Goal: Check status: Check status

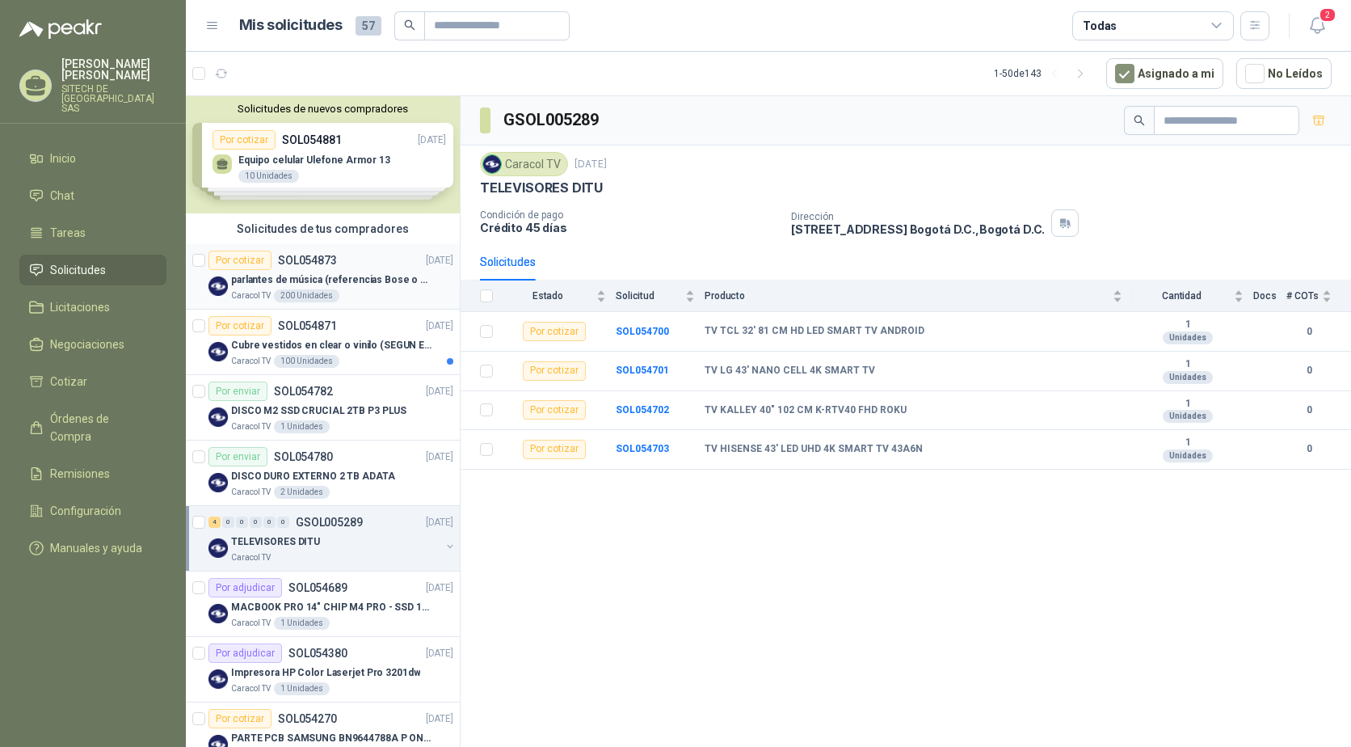
click at [241, 275] on p "parlantes de música (referencias Bose o Alexa) CON MARCACION 1 LOGO (Mas datos …" at bounding box center [331, 279] width 201 height 15
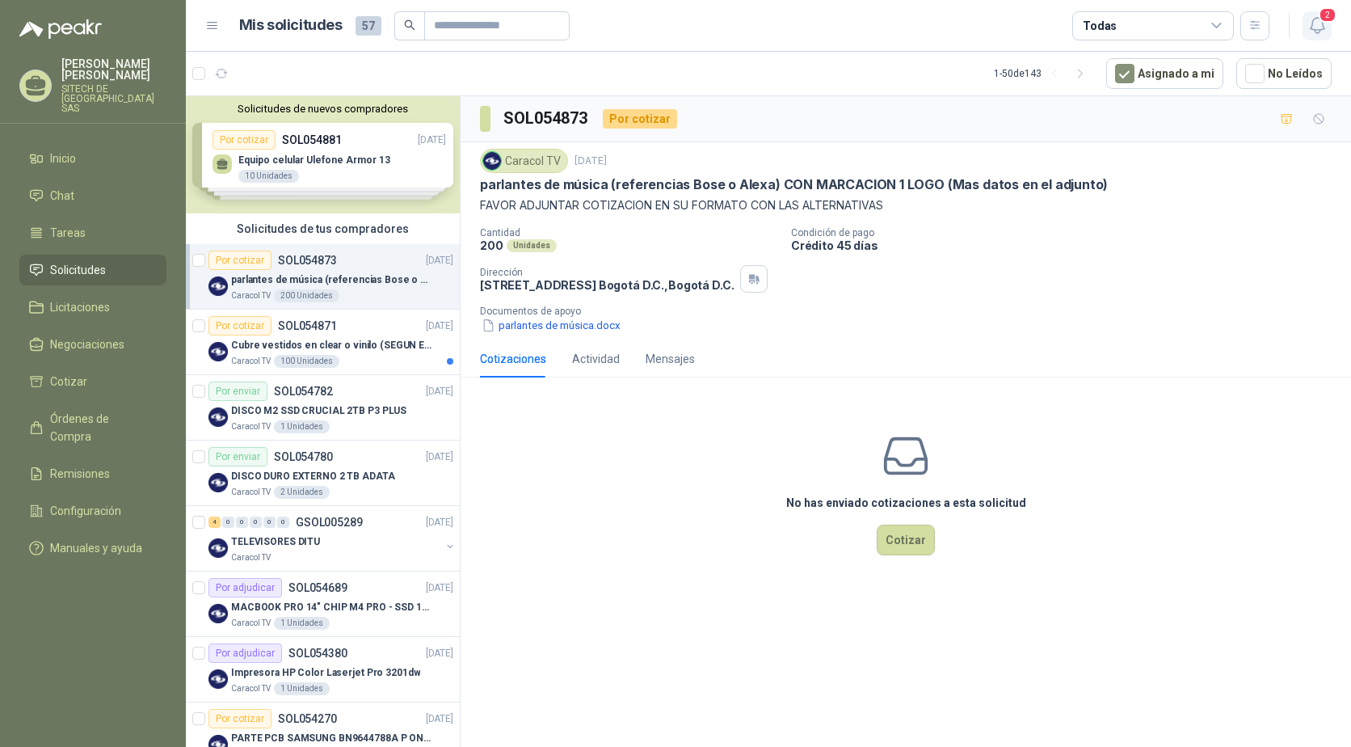
click at [1312, 20] on icon "button" at bounding box center [1317, 25] width 14 height 15
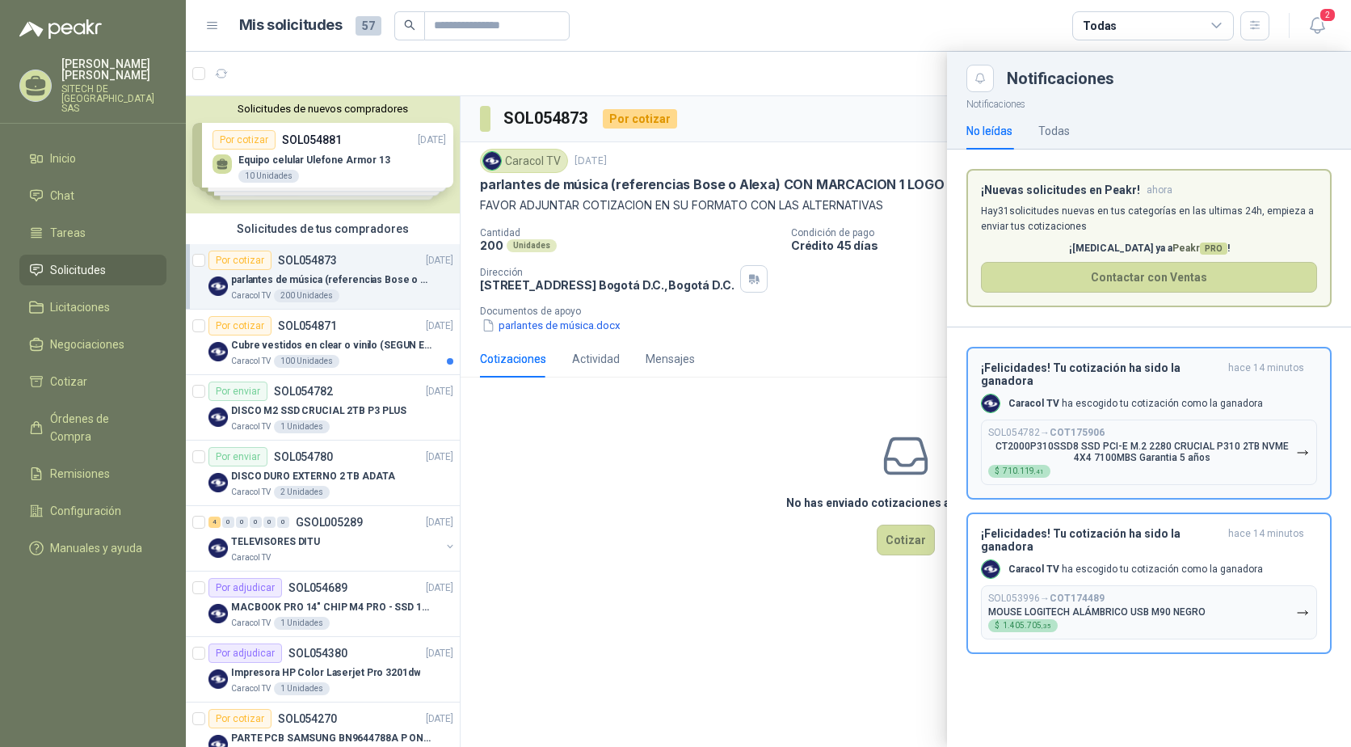
click at [1043, 427] on p "SOL054782 → COT175906" at bounding box center [1046, 433] width 116 height 12
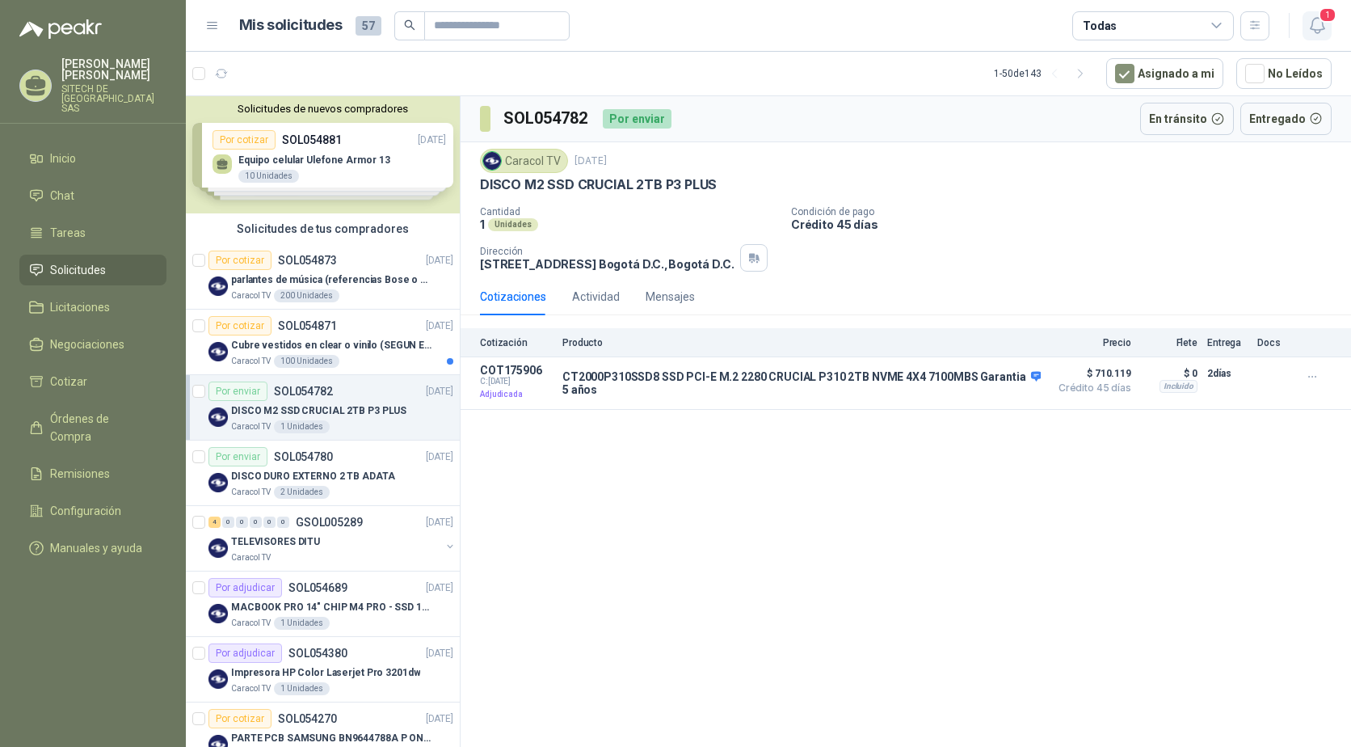
click at [1316, 21] on icon "button" at bounding box center [1318, 25] width 20 height 20
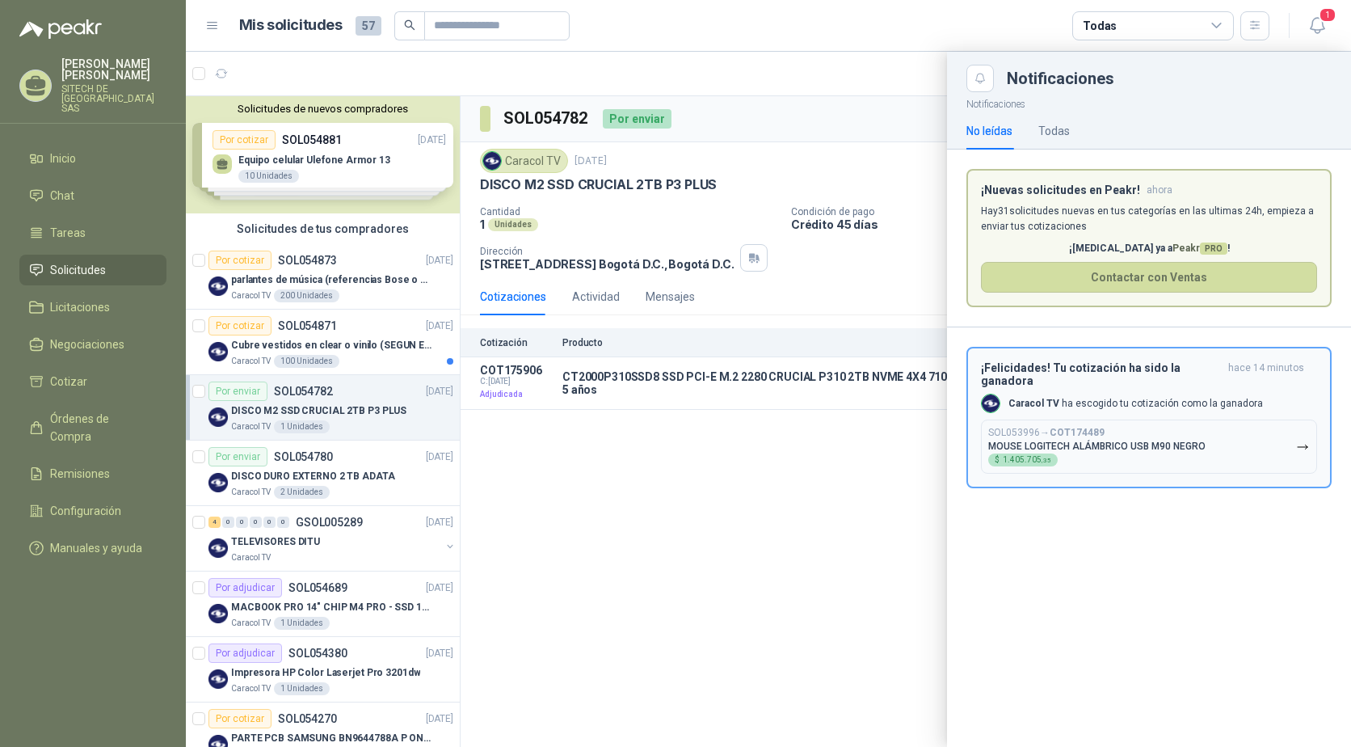
click at [1070, 419] on button "SOL053996 → COT174489 MOUSE LOGITECH ALÁMBRICO USB M90 NEGRO $ 1.405.705 ,35" at bounding box center [1149, 446] width 336 height 54
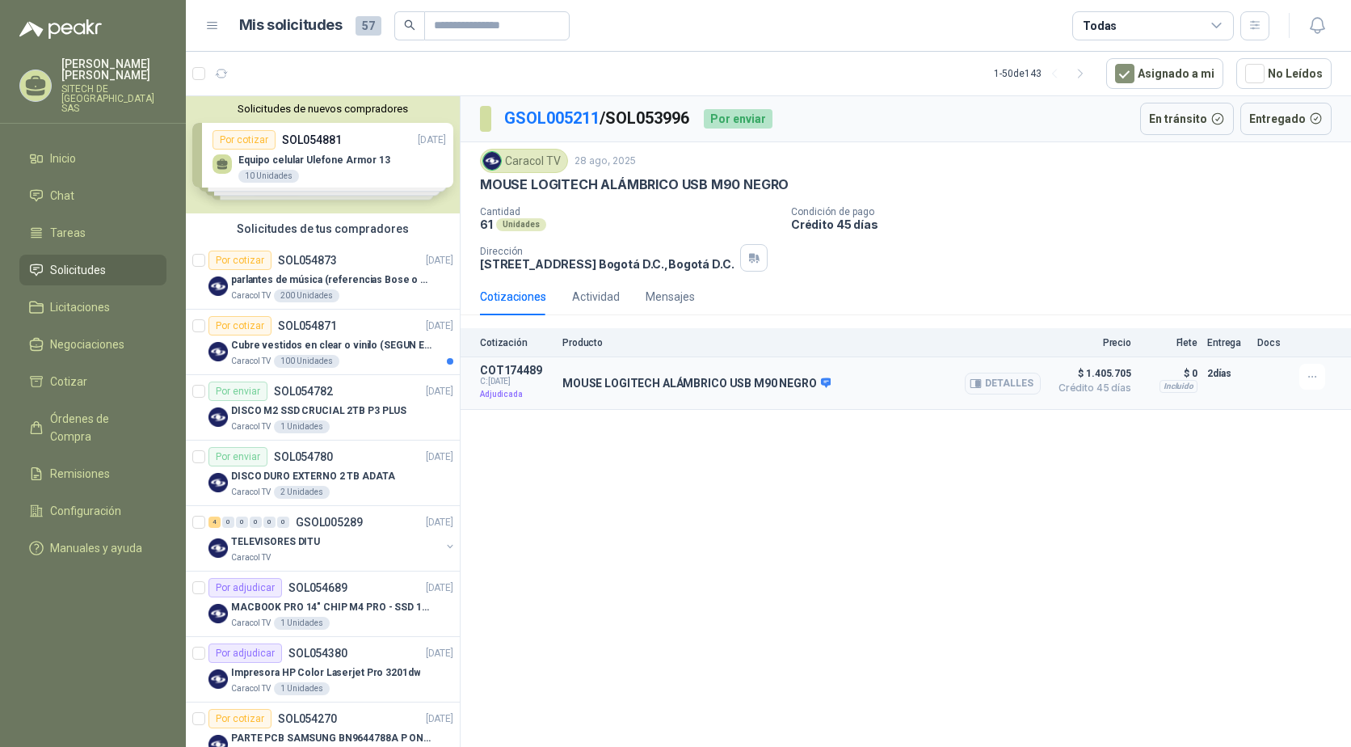
click at [573, 394] on div "MOUSE LOGITECH ALÁMBRICO USB M90 NEGRO Detalles" at bounding box center [801, 383] width 478 height 39
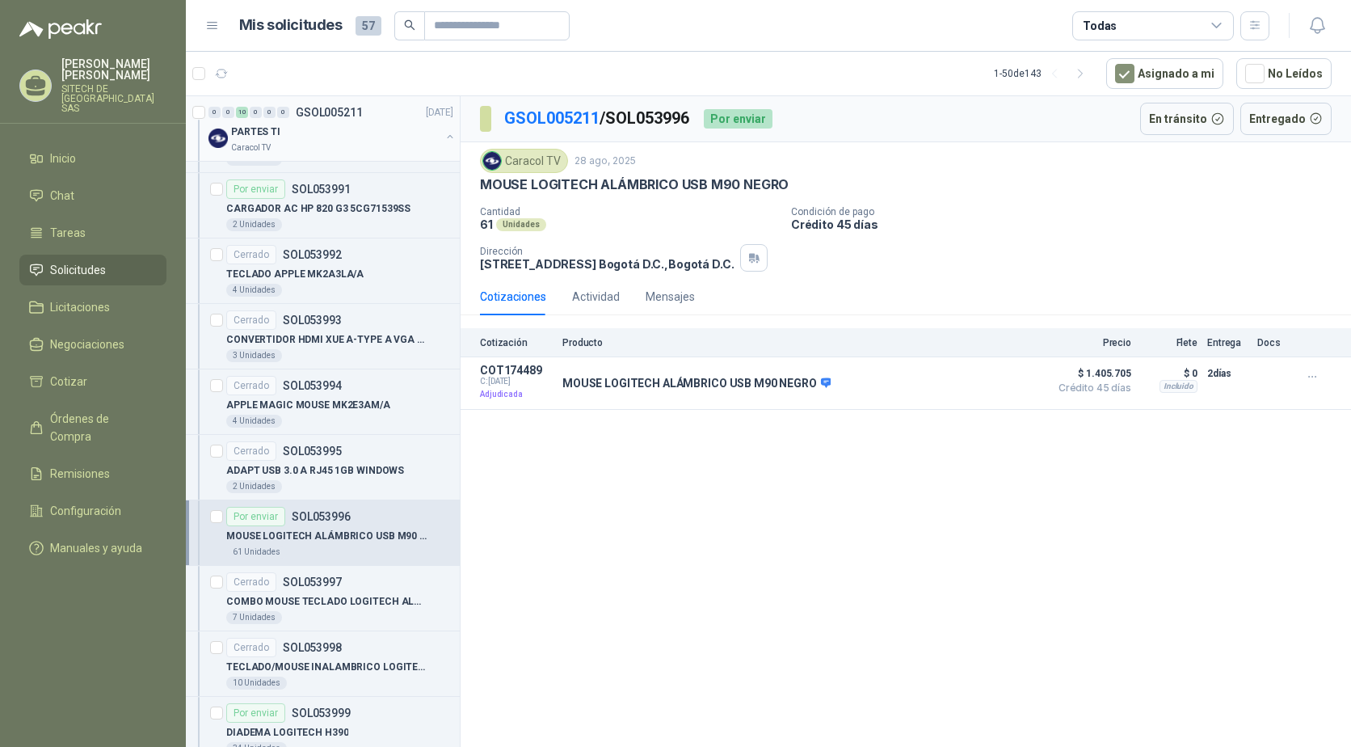
scroll to position [727, 0]
click at [760, 392] on div "MOUSE LOGITECH ALÁMBRICO USB M90 NEGRO Detalles" at bounding box center [801, 383] width 478 height 39
click at [981, 387] on icon "button" at bounding box center [976, 383] width 11 height 8
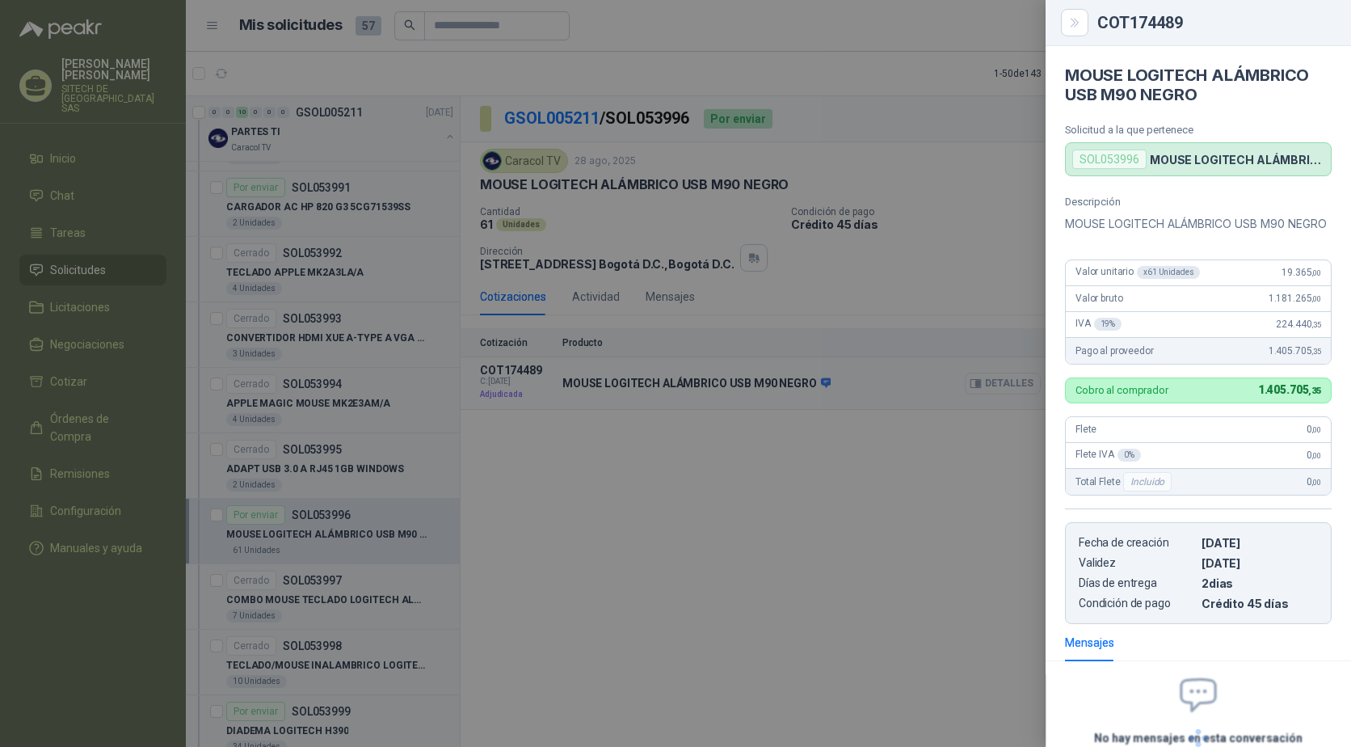
scroll to position [157, 0]
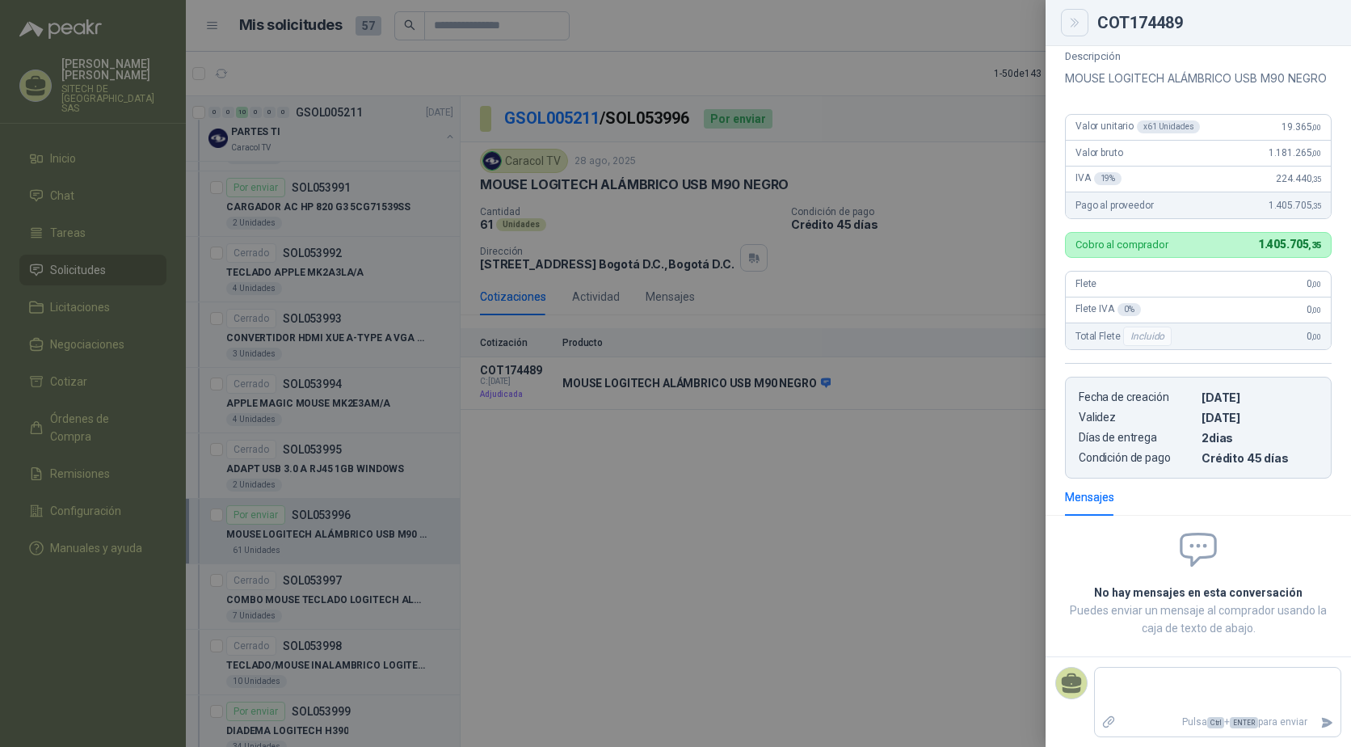
click at [1068, 25] on icon "Close" at bounding box center [1075, 23] width 14 height 14
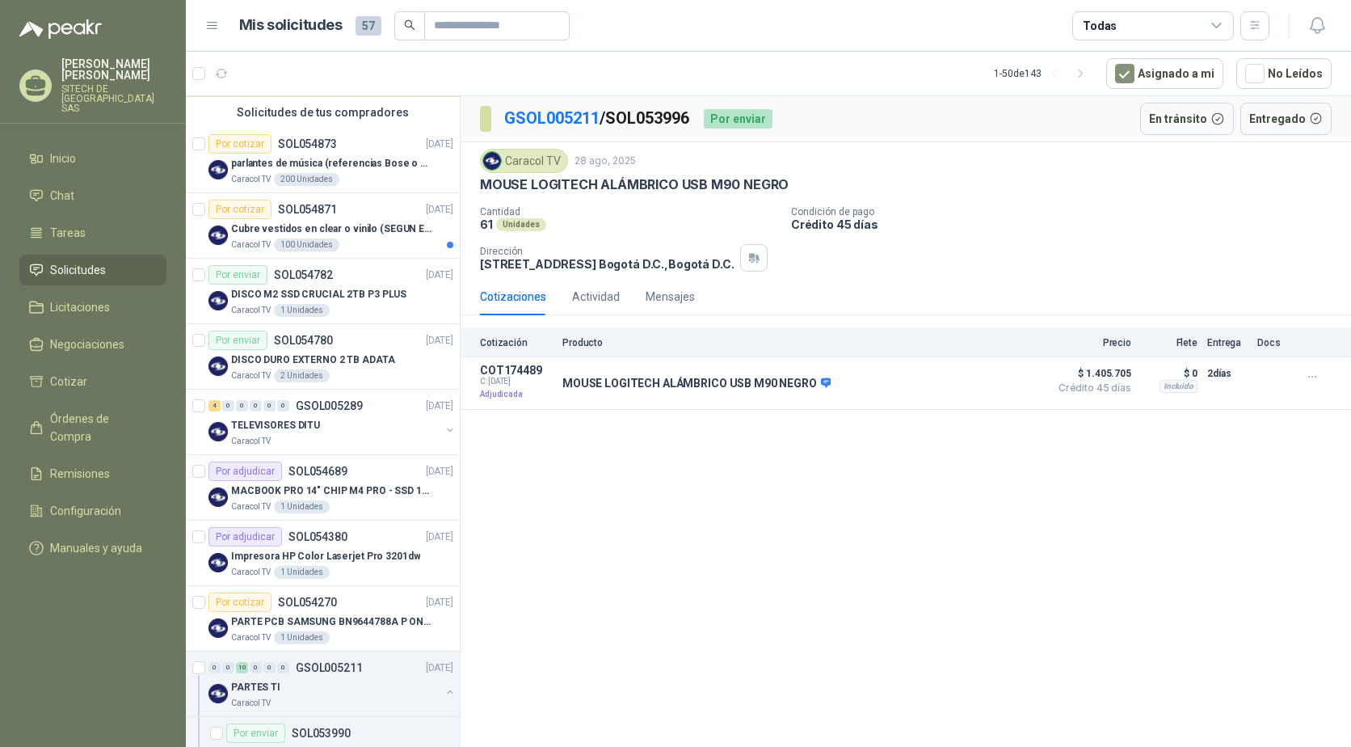
scroll to position [0, 0]
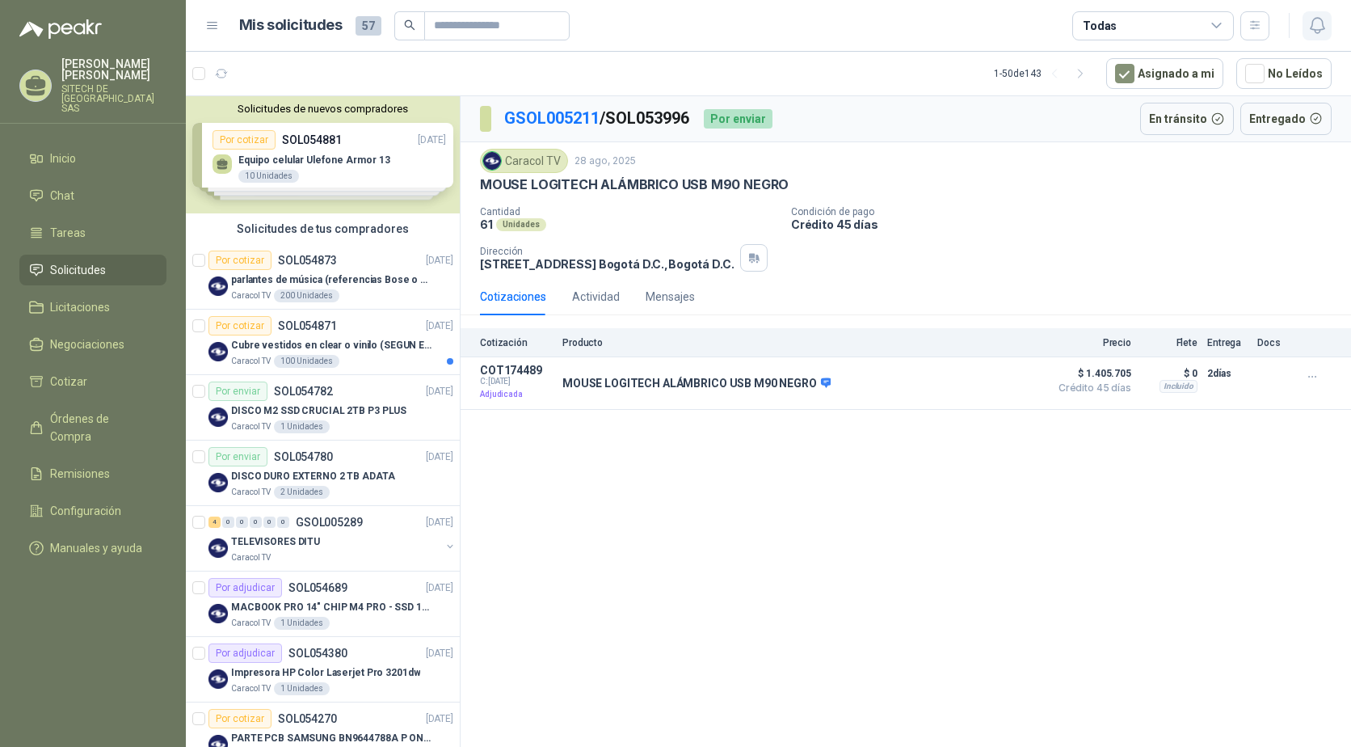
click at [1306, 19] on button "button" at bounding box center [1317, 25] width 29 height 29
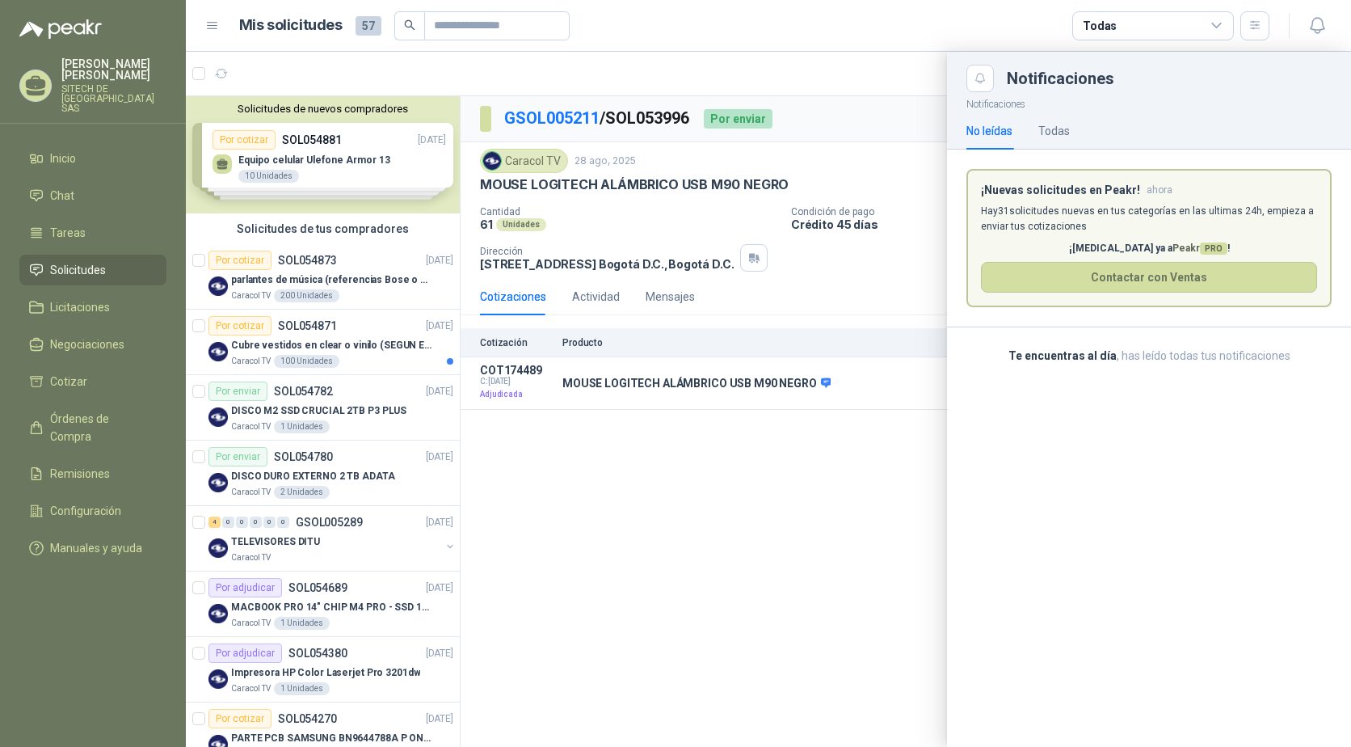
click at [640, 490] on div at bounding box center [768, 399] width 1165 height 695
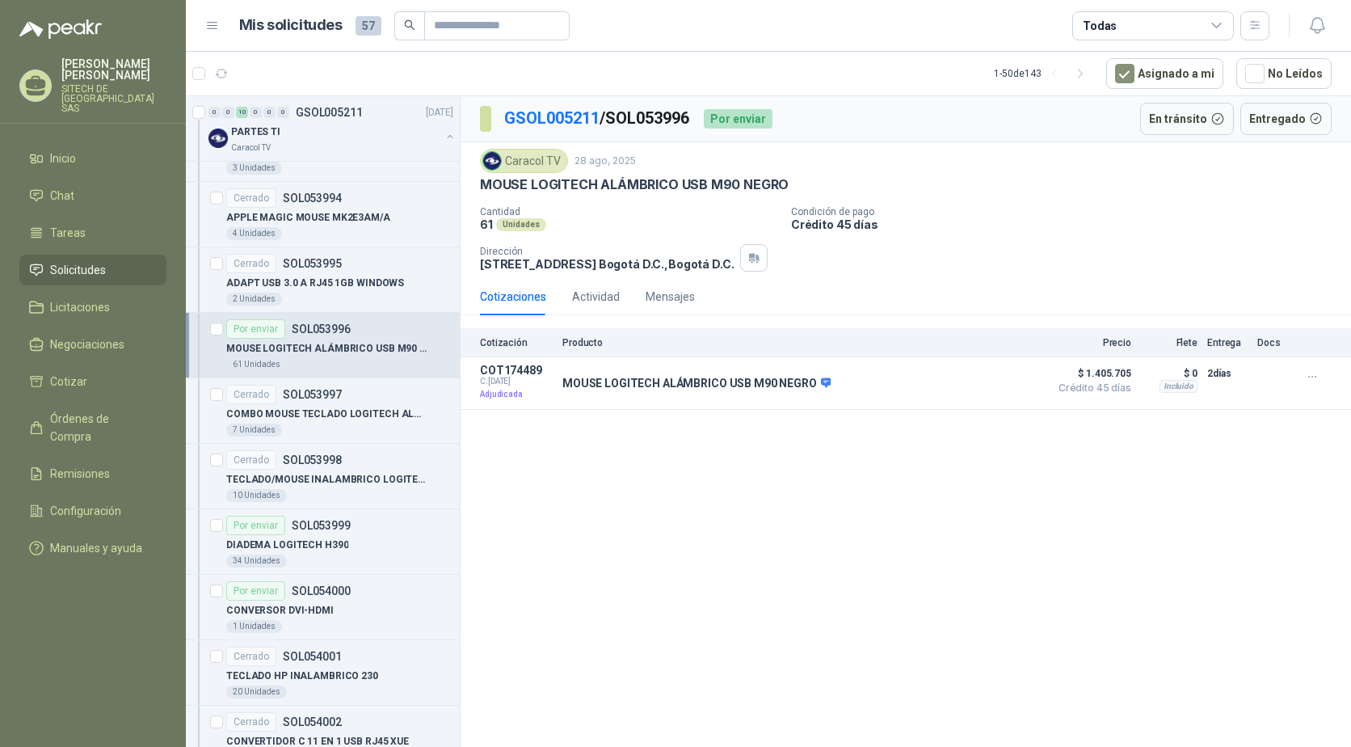
scroll to position [970, 0]
